Goal: Check status: Check status

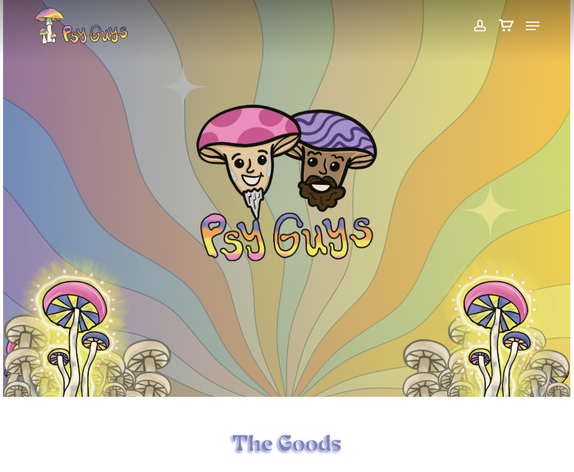
click at [530, 27] on span "Navigation Menu" at bounding box center [533, 26] width 14 height 12
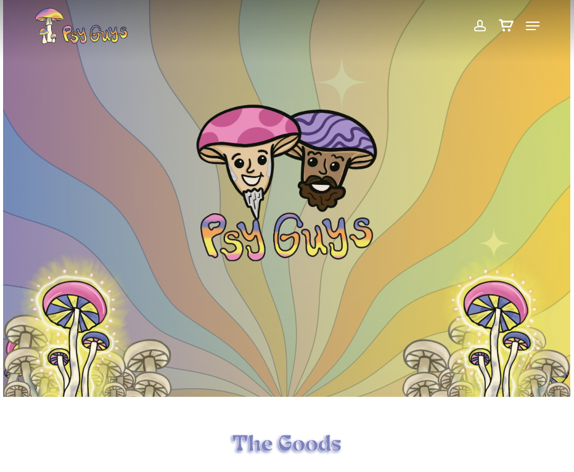
click at [476, 21] on span at bounding box center [479, 25] width 13 height 21
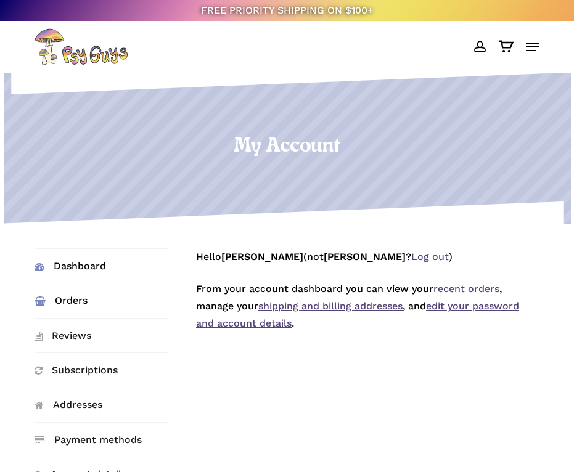
click at [63, 305] on link "Orders" at bounding box center [101, 301] width 133 height 34
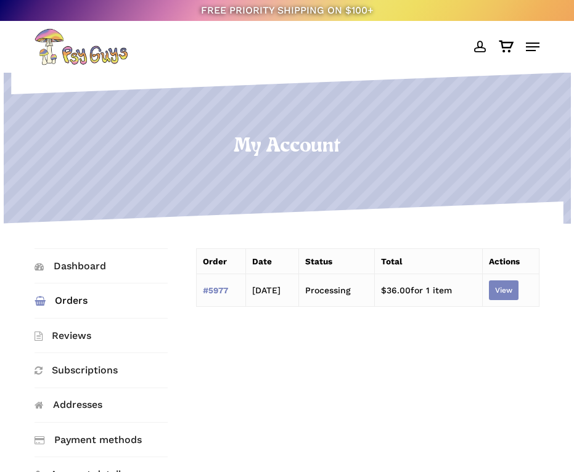
click at [498, 291] on link "View" at bounding box center [504, 291] width 30 height 20
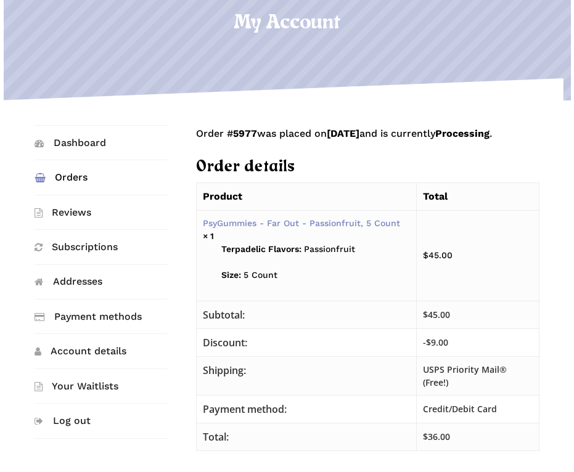
scroll to position [185, 0]
